Goal: Navigation & Orientation: Find specific page/section

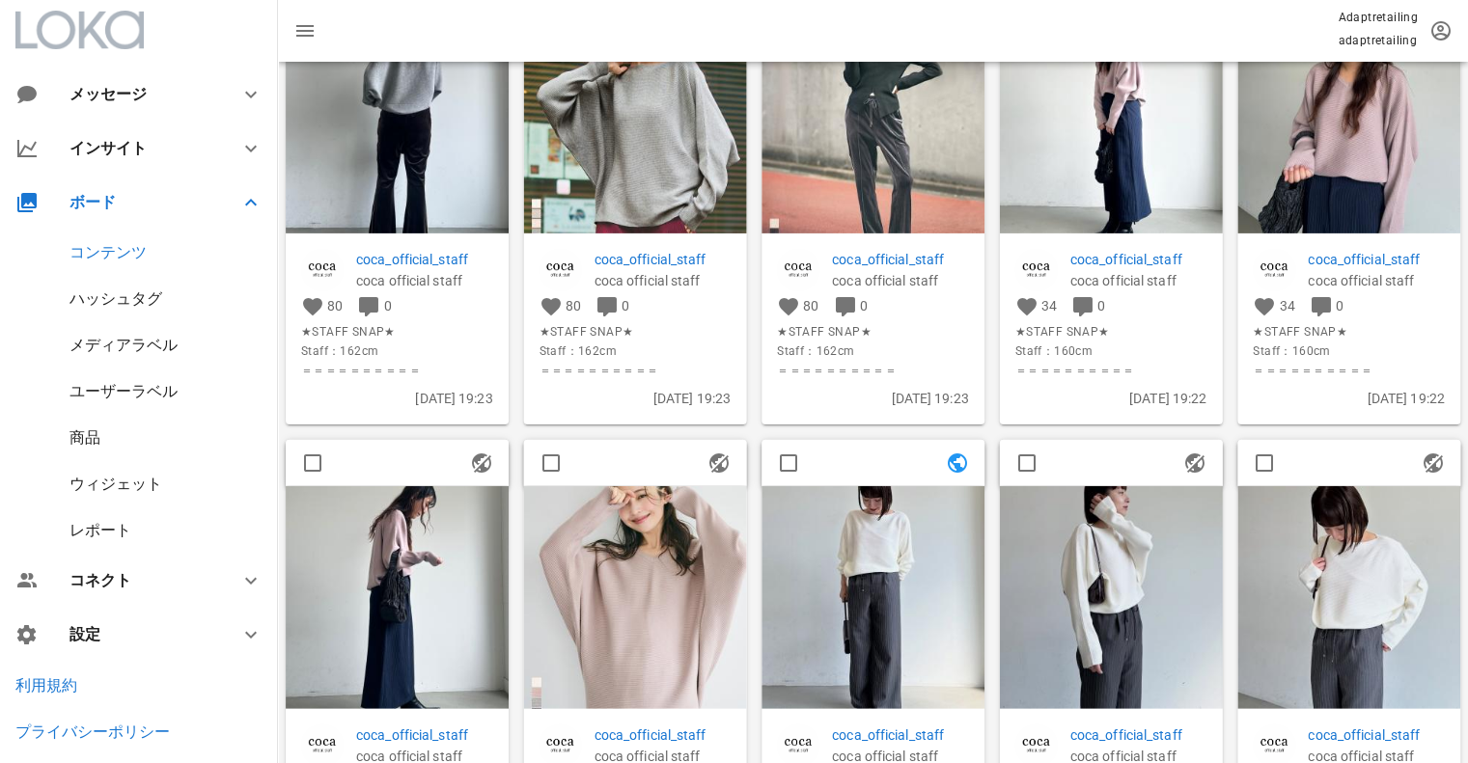
scroll to position [1123, 0]
click at [114, 303] on div "ハッシュタグ" at bounding box center [115, 299] width 93 height 18
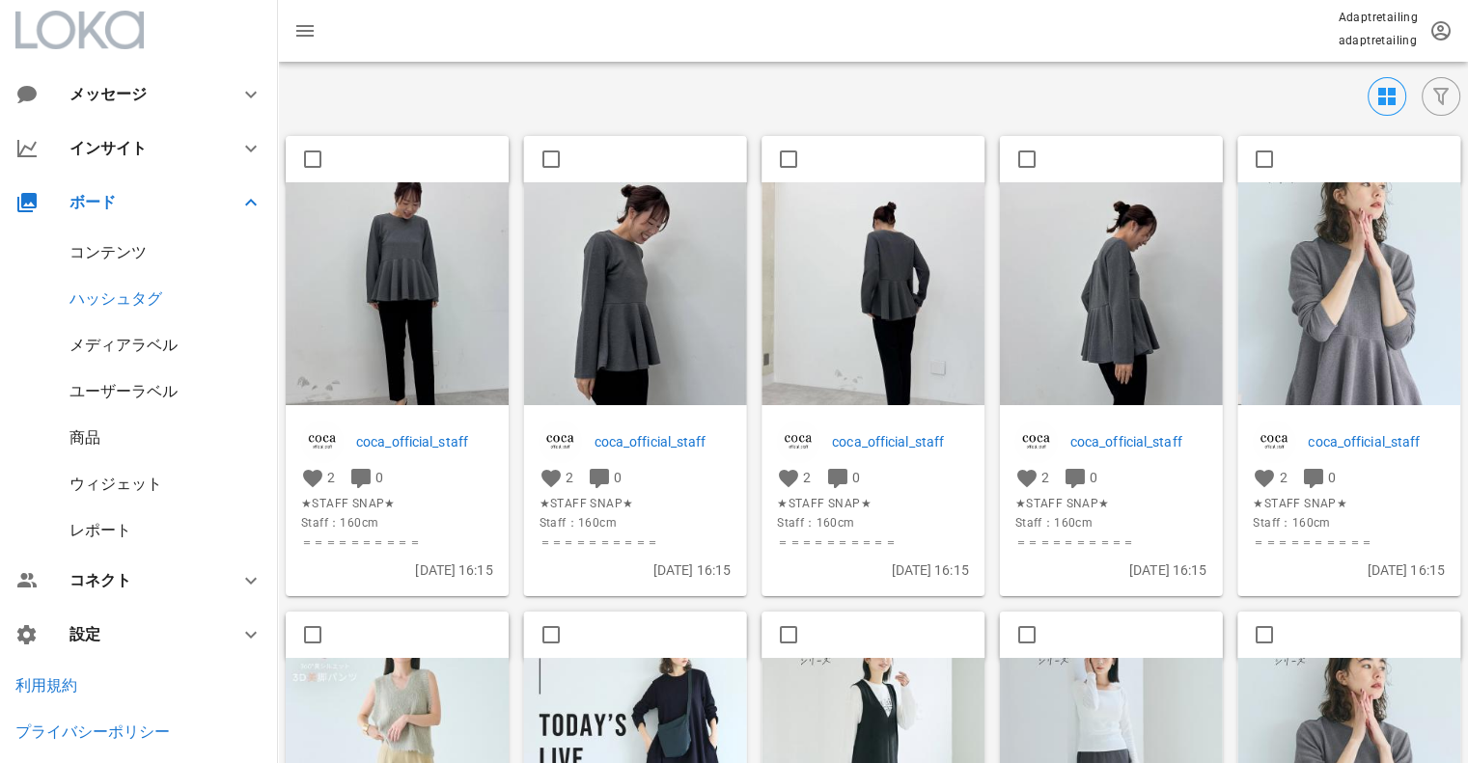
click at [127, 254] on div "コンテンツ" at bounding box center [107, 252] width 77 height 18
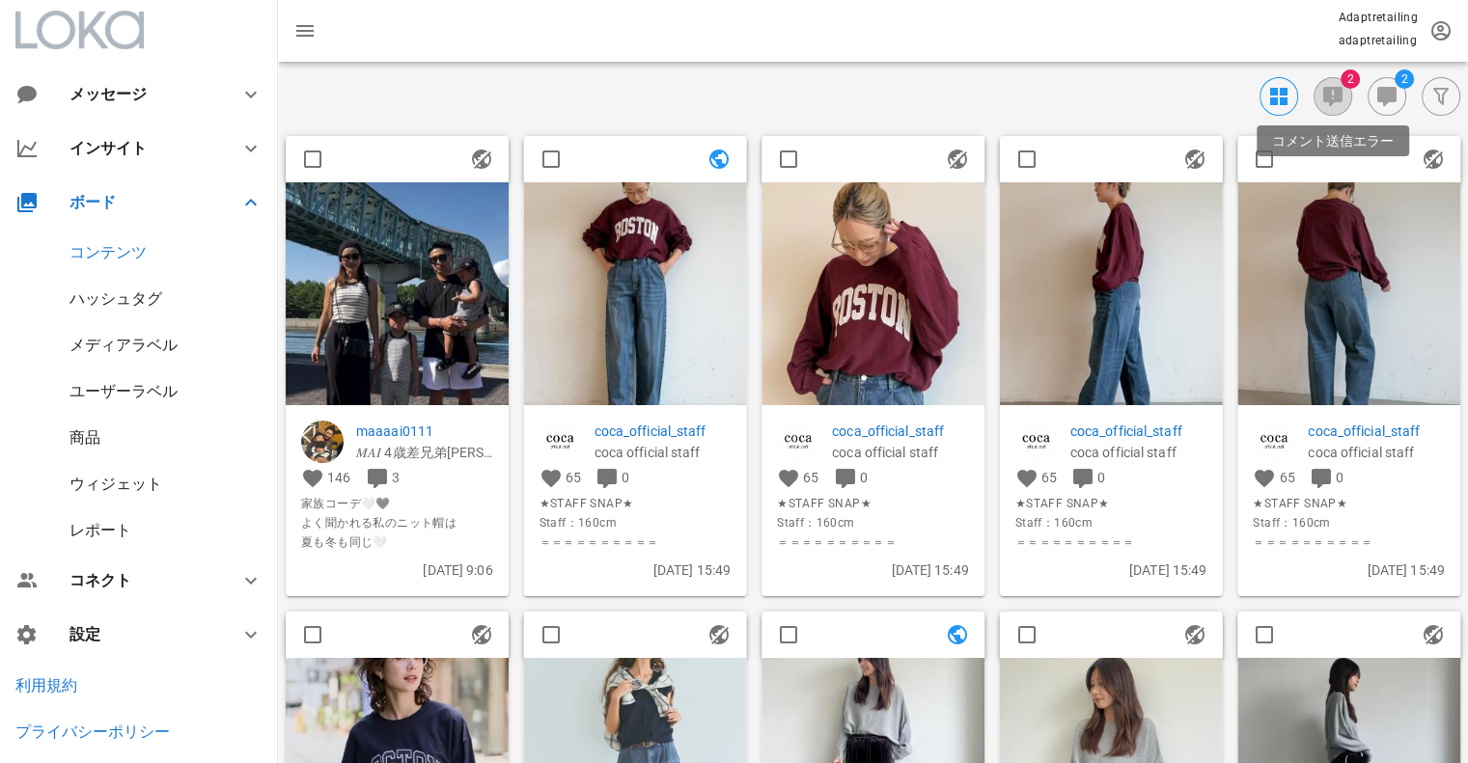
click at [1324, 88] on icon "button" at bounding box center [1332, 96] width 23 height 23
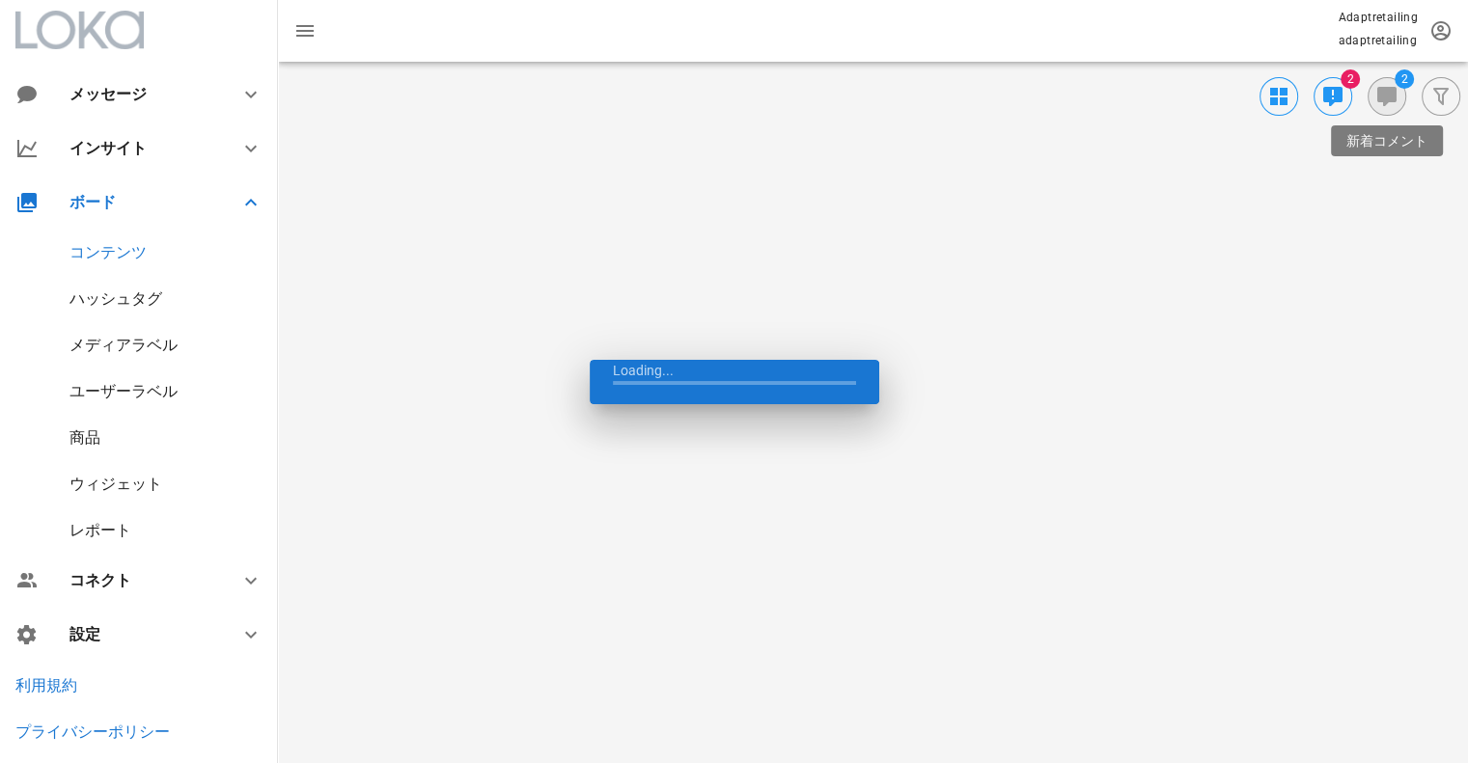
click at [1381, 93] on icon "button" at bounding box center [1386, 96] width 23 height 23
click at [323, 344] on div "アカウント 公開状況 表示順 新しい順 投稿日時 メディアラベル 設定された全ての投稿 ラベルを選択してください ユーザーラベル 設定された全ての投稿 ラベル…" at bounding box center [873, 413] width 1190 height 702
click at [95, 254] on div "コンテンツ" at bounding box center [107, 252] width 77 height 18
checkbox input "false"
click at [117, 290] on div "ハッシュタグ" at bounding box center [115, 299] width 93 height 18
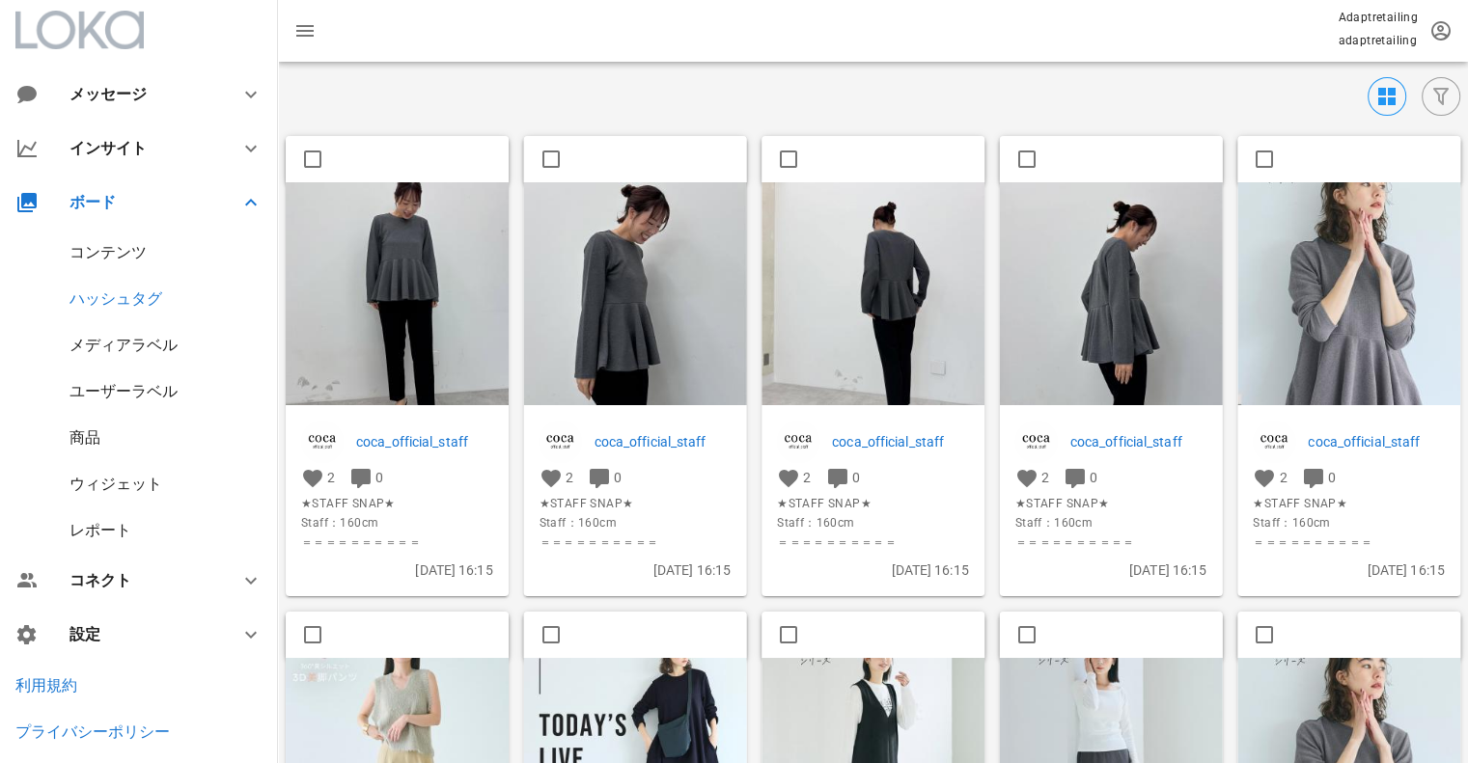
click at [118, 258] on div "コンテンツ" at bounding box center [107, 252] width 77 height 18
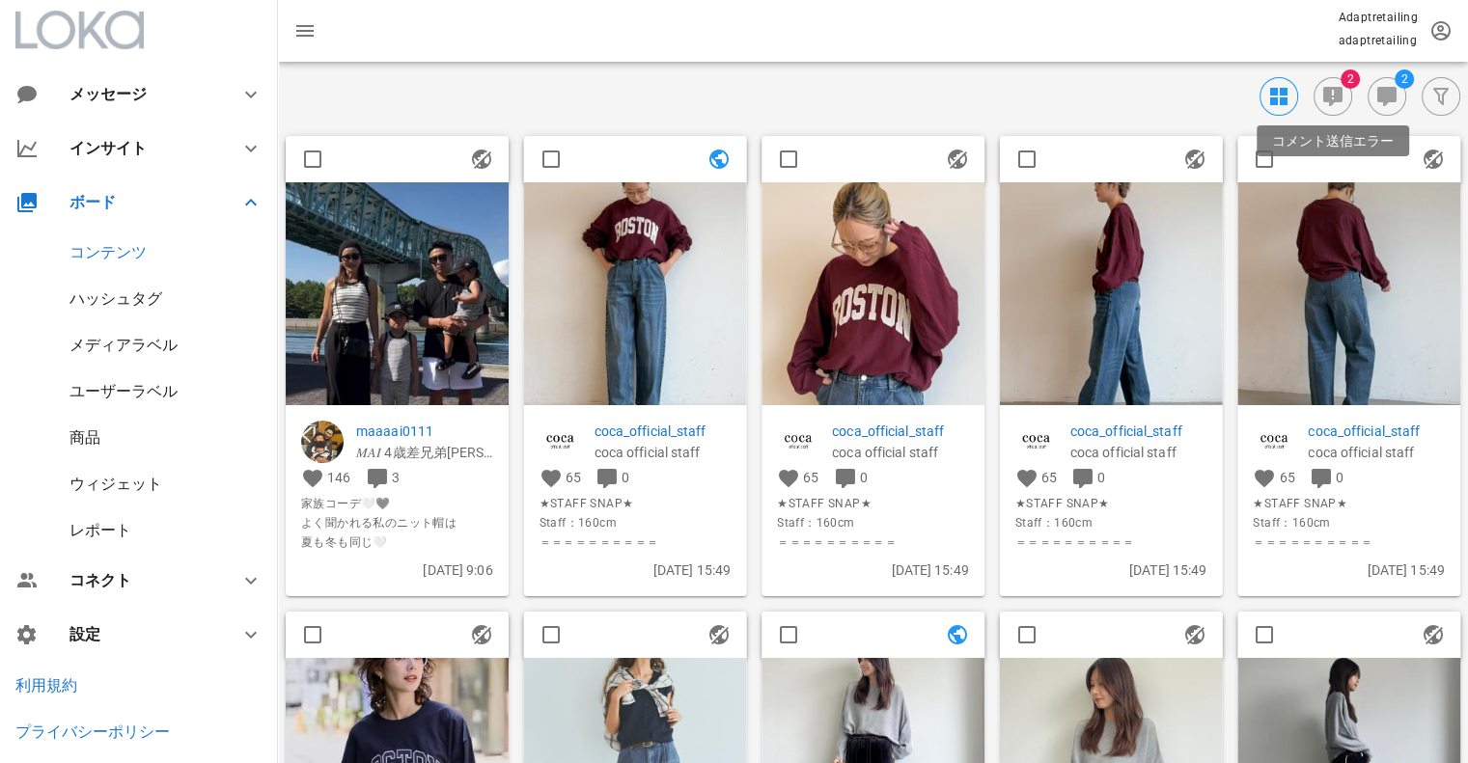
drag, startPoint x: 1332, startPoint y: 94, endPoint x: 832, endPoint y: 37, distance: 503.1
click at [832, 37] on div "Adaptretailing adaptretailing" at bounding box center [873, 31] width 1190 height 62
